Goal: Download file/media

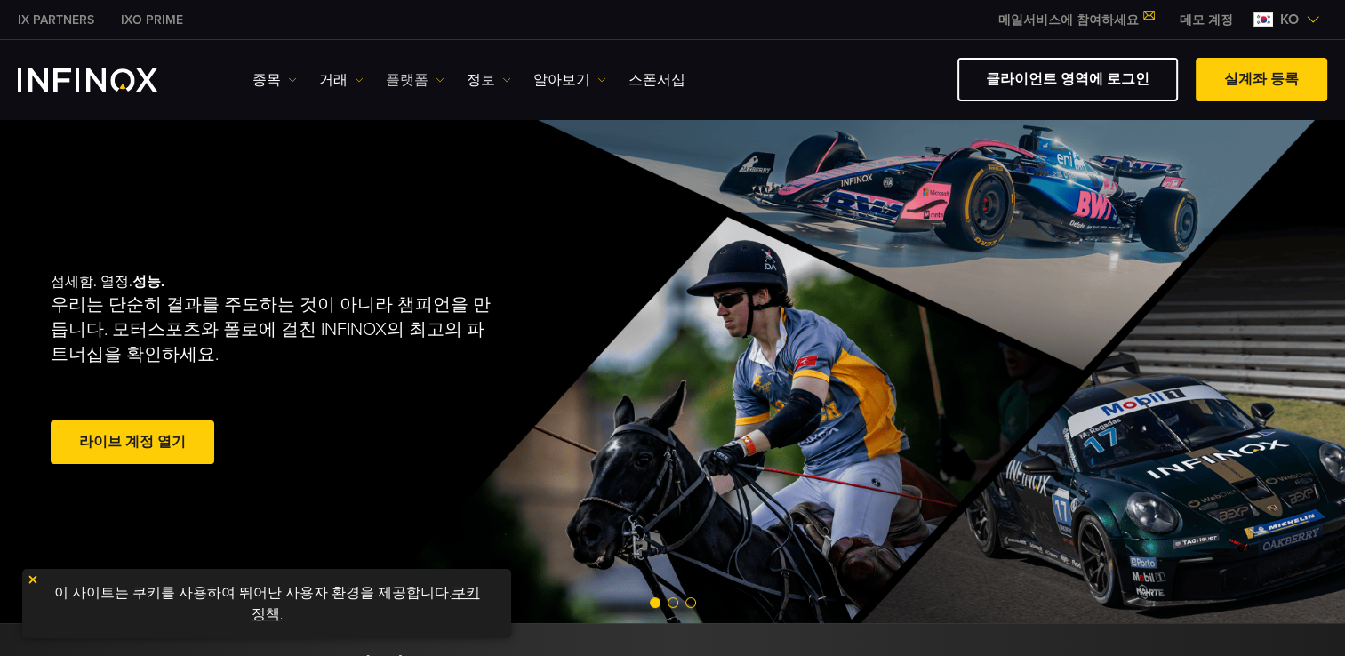
click at [415, 78] on link "플랫폼" at bounding box center [415, 79] width 59 height 21
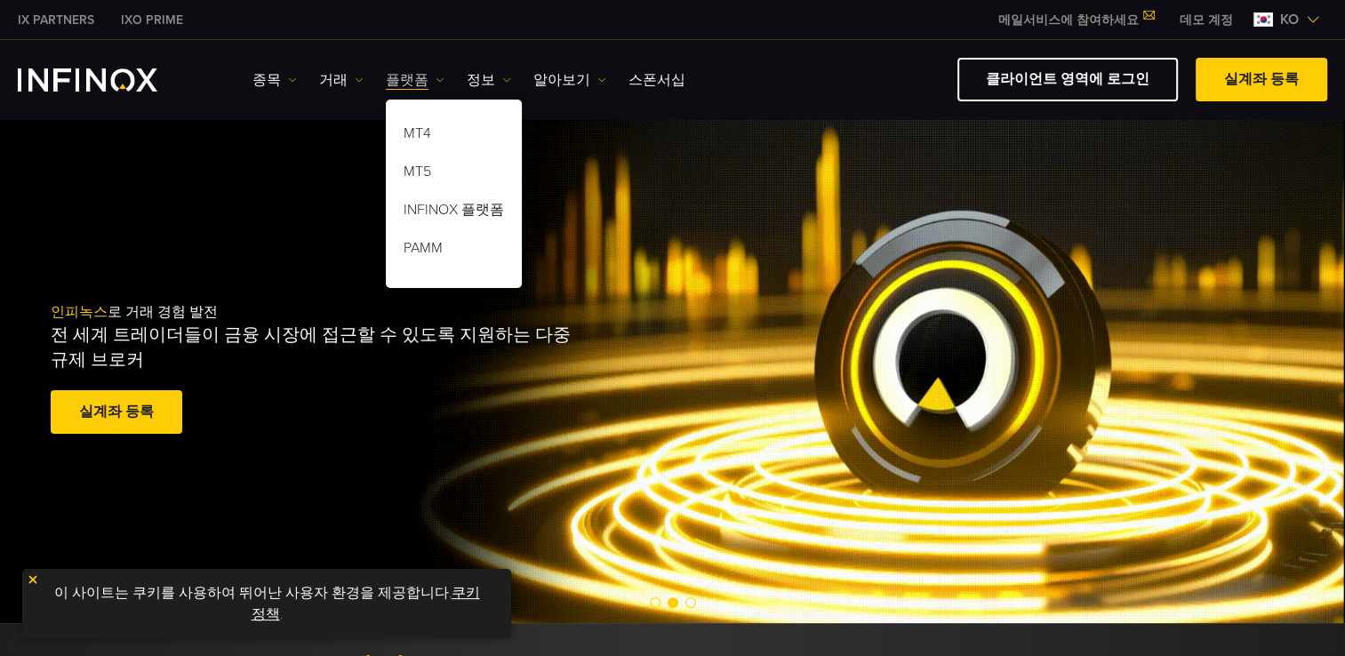
click at [435, 76] on img at bounding box center [439, 80] width 9 height 9
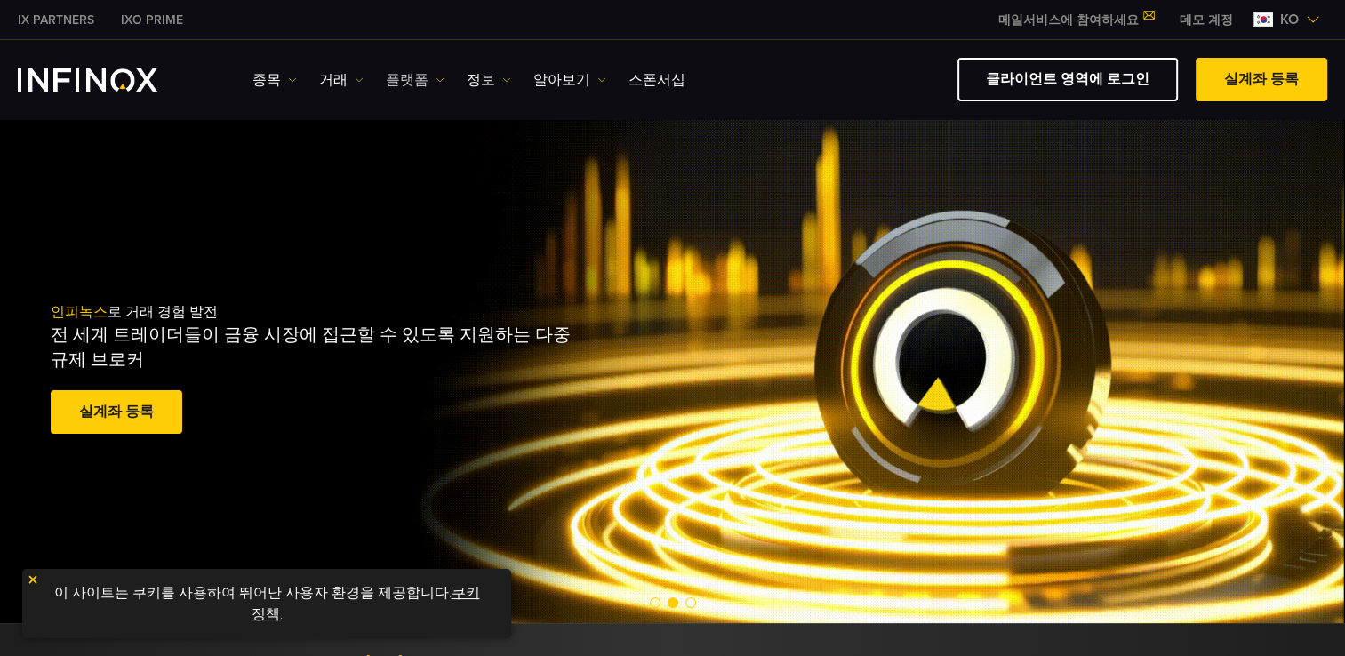
click at [435, 76] on img at bounding box center [439, 80] width 9 height 9
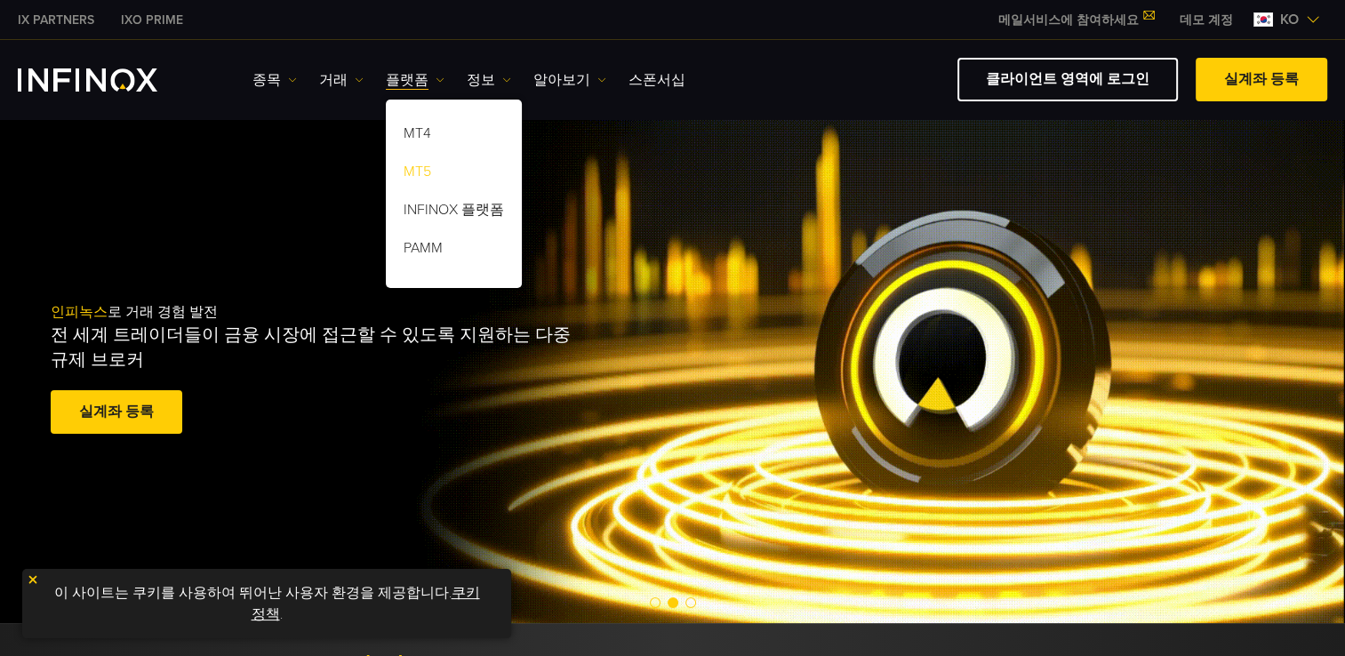
click at [417, 173] on link "MT5" at bounding box center [454, 175] width 136 height 38
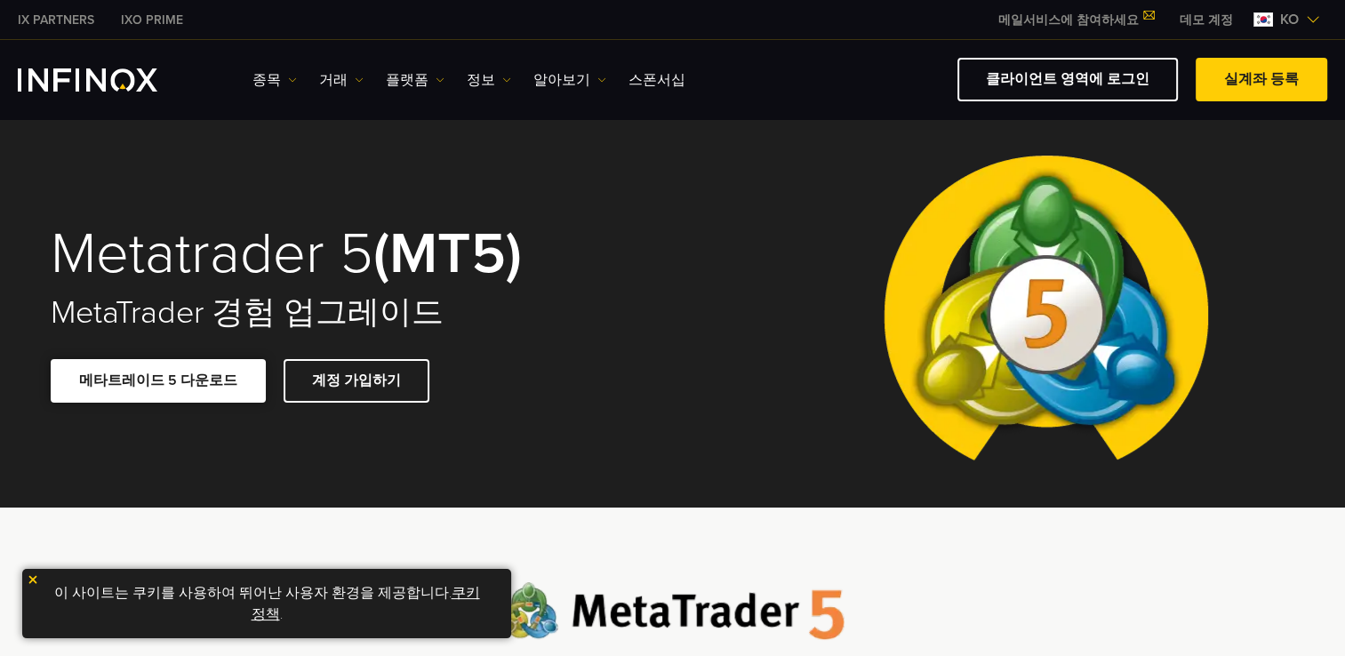
click at [203, 387] on link "메타트레이드 5 다운로드" at bounding box center [158, 381] width 215 height 44
click at [57, 87] on img "INFINOX Logo" at bounding box center [88, 79] width 140 height 23
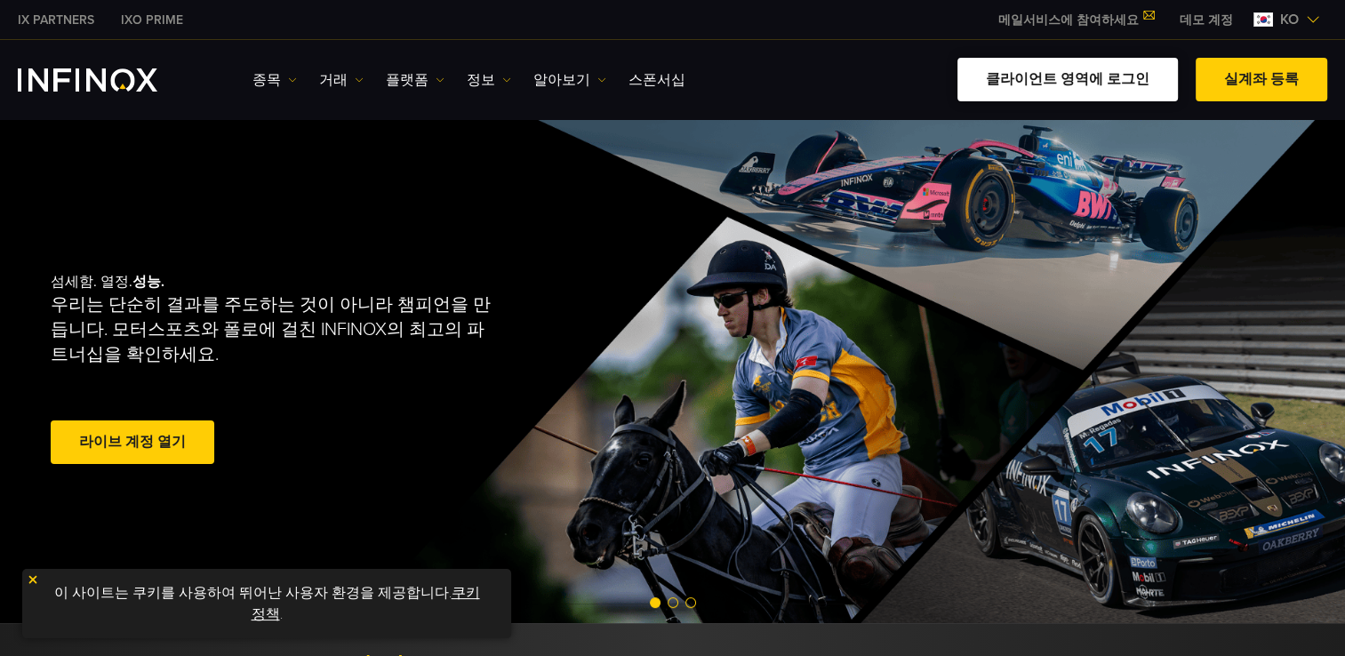
click at [1049, 77] on link "클라이언트 영역에 로그인" at bounding box center [1067, 80] width 220 height 44
